Goal: Navigation & Orientation: Find specific page/section

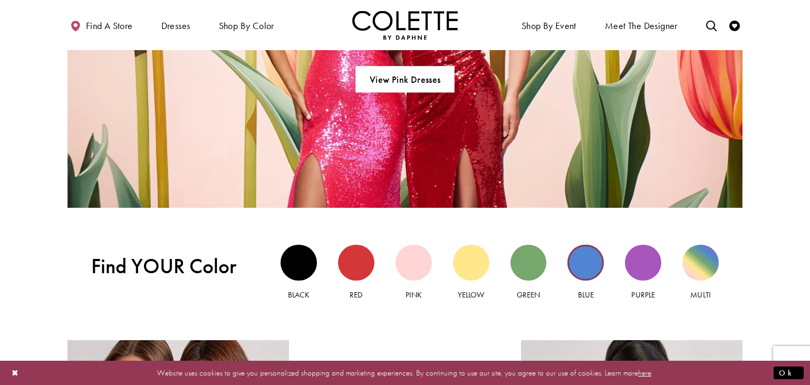
scroll to position [876, 0]
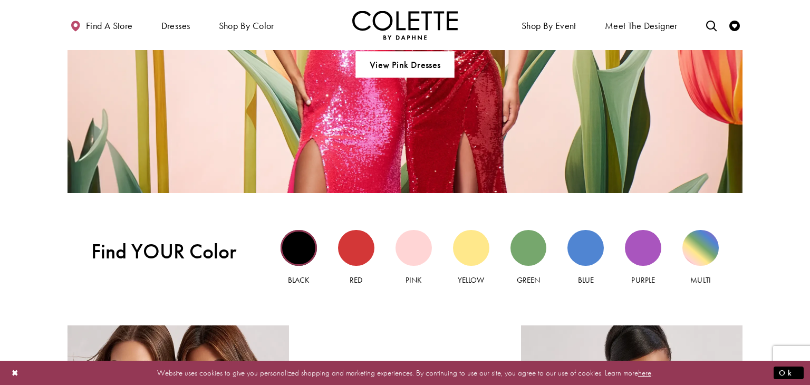
click at [296, 252] on div "Black view" at bounding box center [298, 248] width 36 height 36
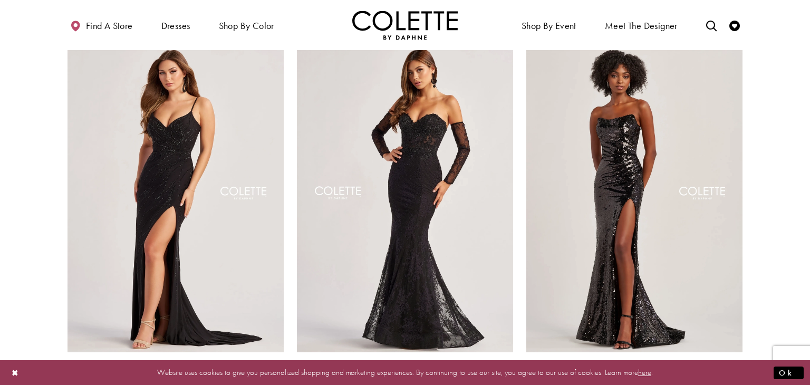
scroll to position [492, 0]
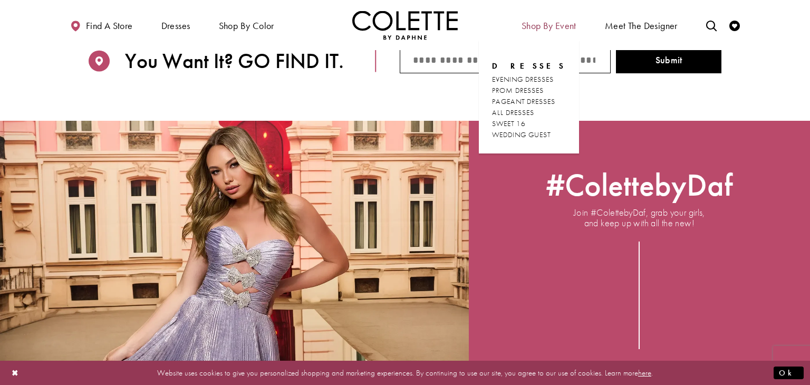
scroll to position [1489, 0]
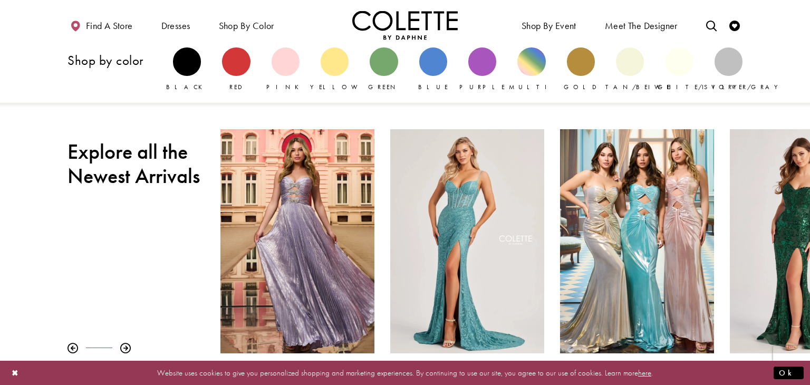
scroll to position [323, 0]
click at [173, 63] on div "Primary block" at bounding box center [187, 61] width 28 height 28
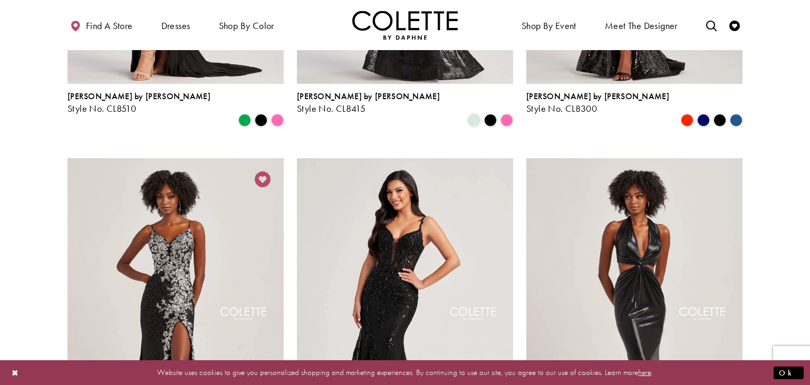
scroll to position [762, 0]
